Goal: Check status: Check status

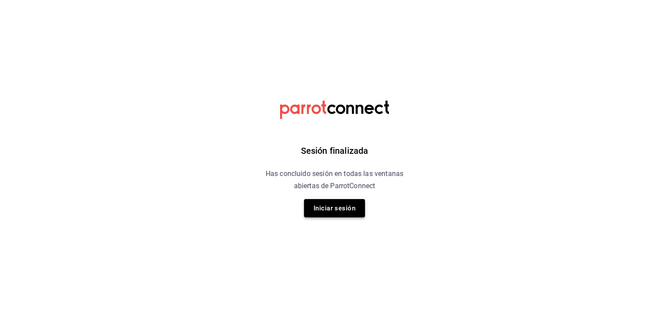
click at [336, 209] on button "Iniciar sesión" at bounding box center [334, 208] width 61 height 18
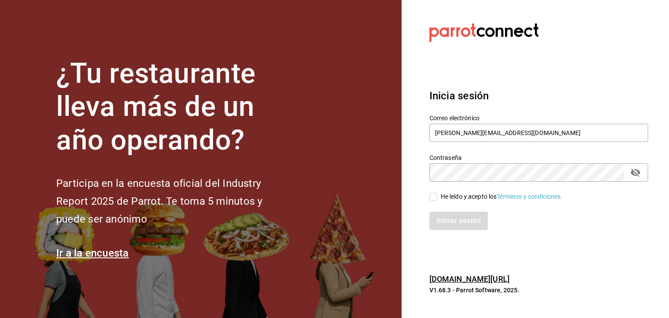
click at [432, 195] on input "He leído y acepto los Términos y condiciones." at bounding box center [433, 197] width 8 height 8
checkbox input "true"
click at [446, 219] on button "Iniciar sesión" at bounding box center [458, 221] width 59 height 18
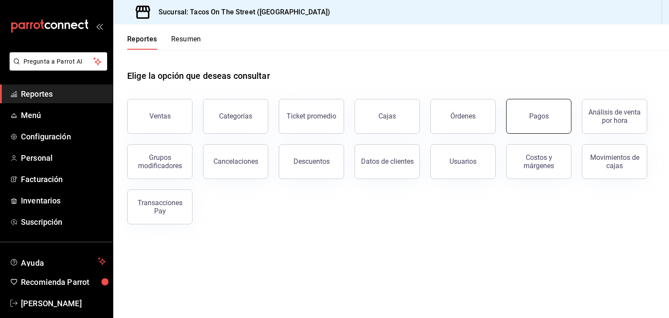
click at [527, 117] on button "Pagos" at bounding box center [538, 116] width 65 height 35
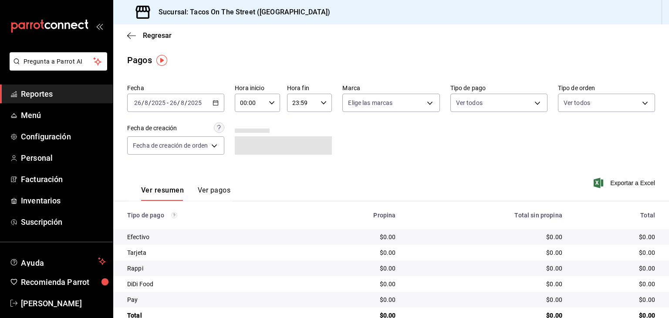
click at [214, 104] on icon "button" at bounding box center [215, 103] width 6 height 6
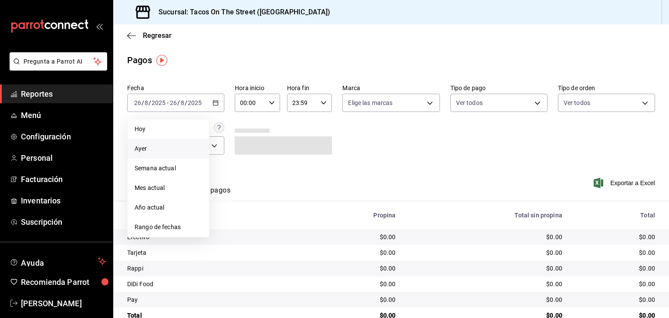
click at [169, 148] on span "Ayer" at bounding box center [167, 148] width 67 height 9
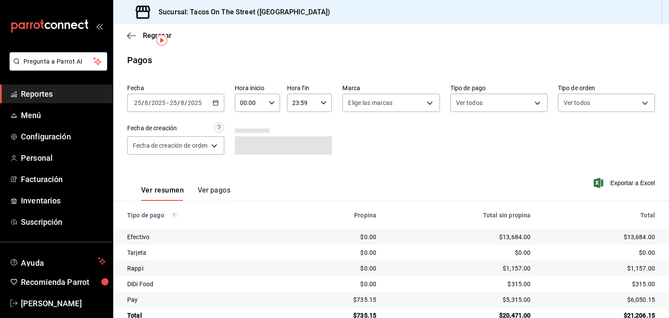
scroll to position [20, 0]
